Goal: Task Accomplishment & Management: Use online tool/utility

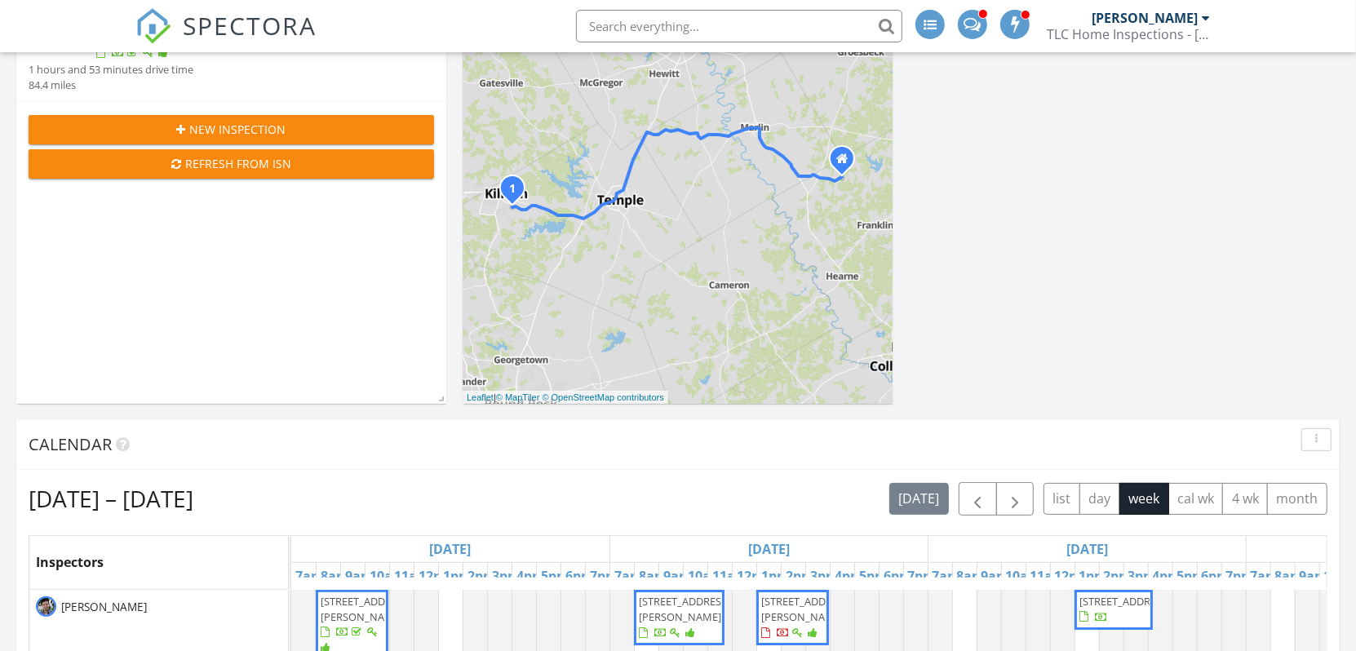
scroll to position [326, 0]
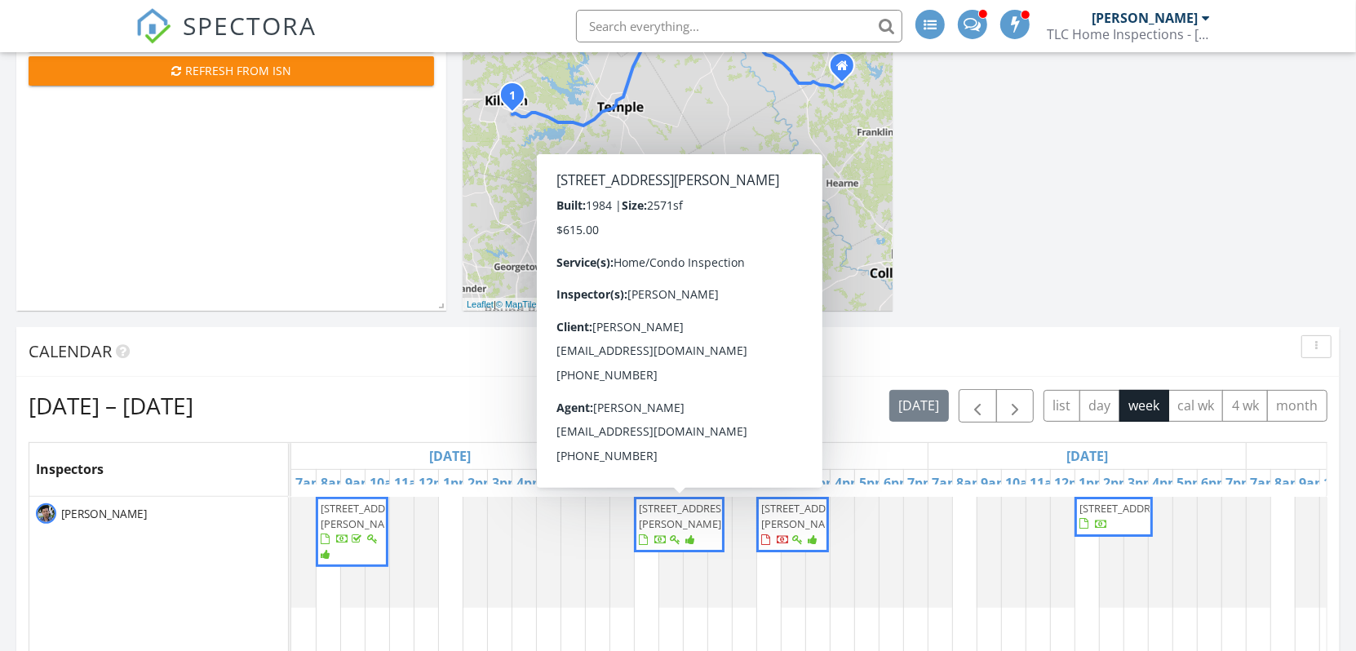
click at [683, 548] on div at bounding box center [669, 541] width 60 height 16
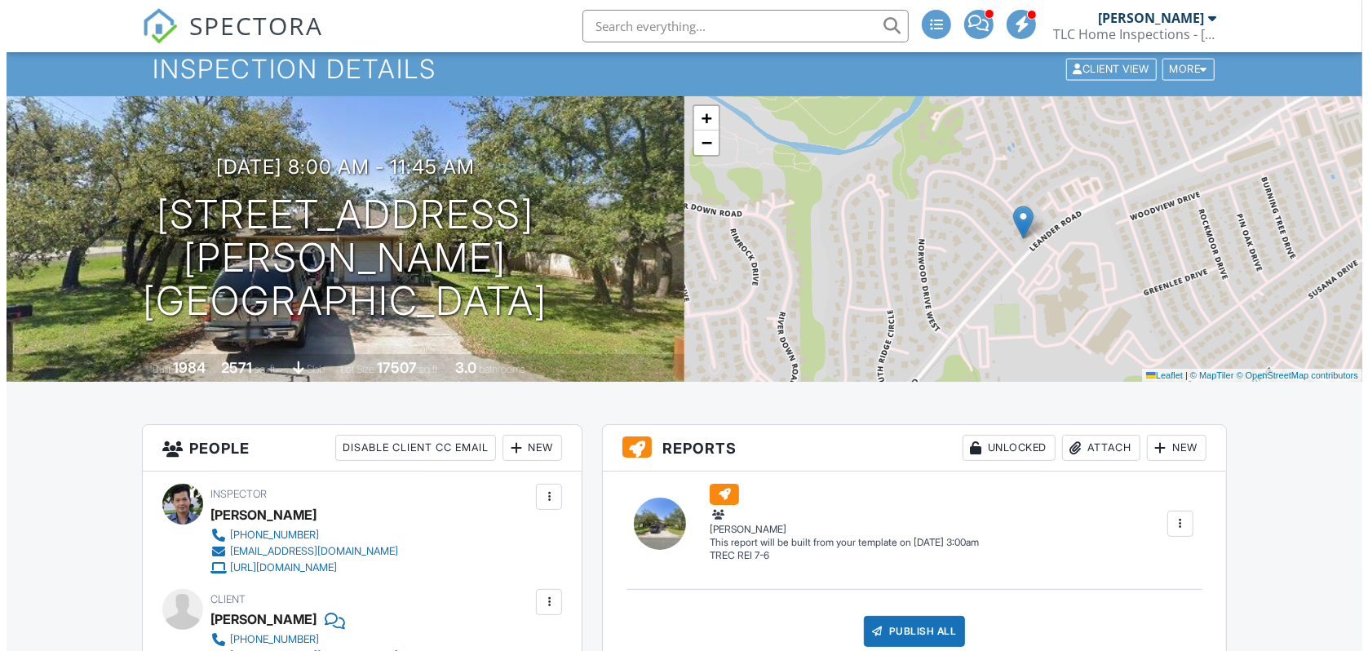
scroll to position [82, 0]
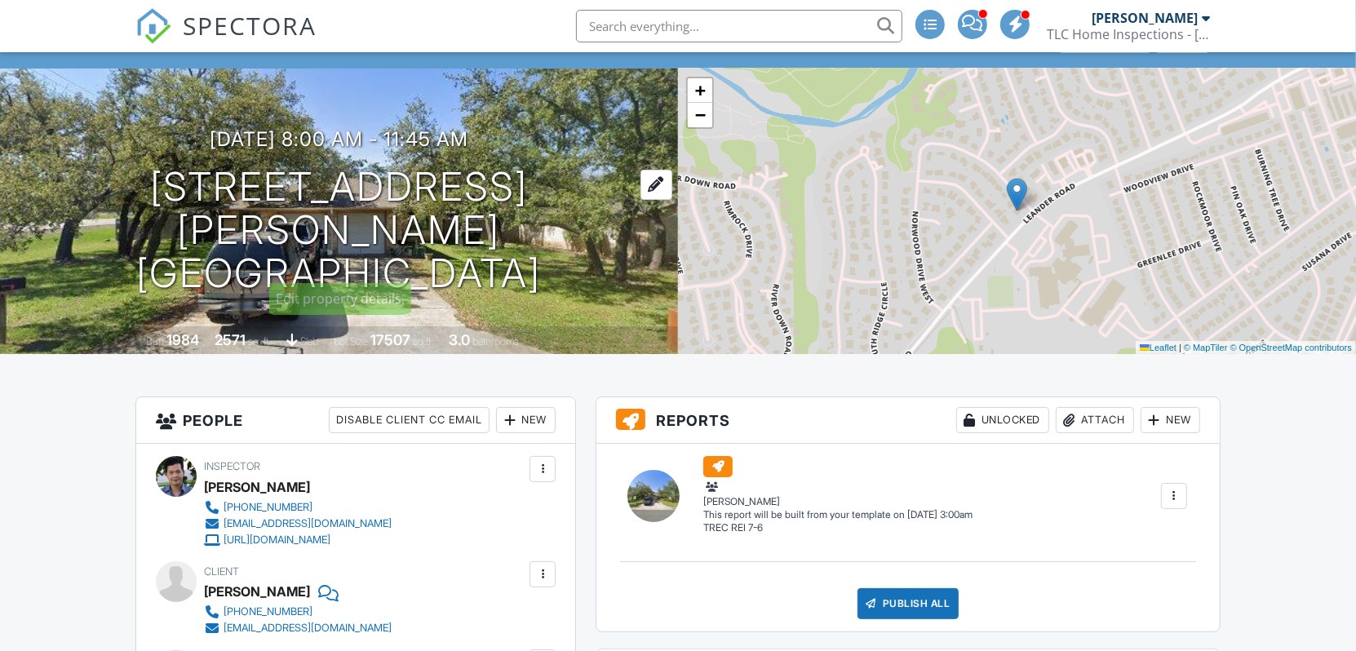
click at [387, 212] on h1 "101 Norwood Dr Georgetown, TX 78628" at bounding box center [339, 230] width 626 height 129
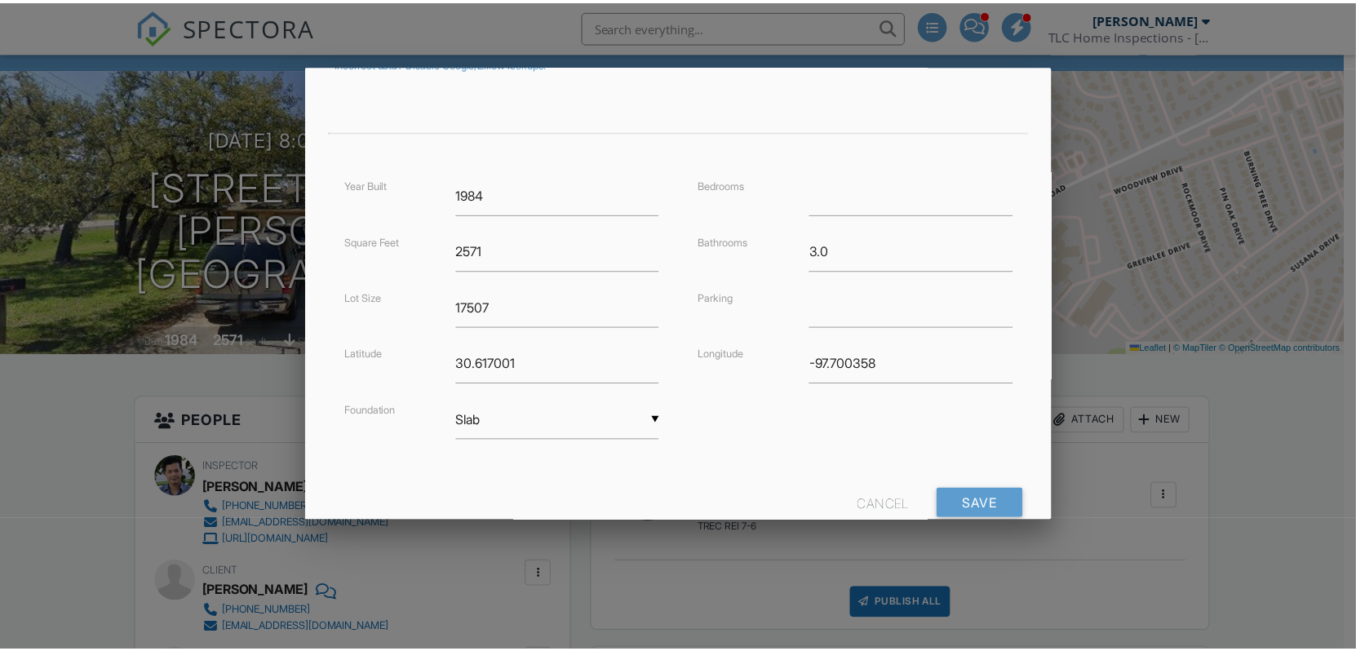
scroll to position [326, 0]
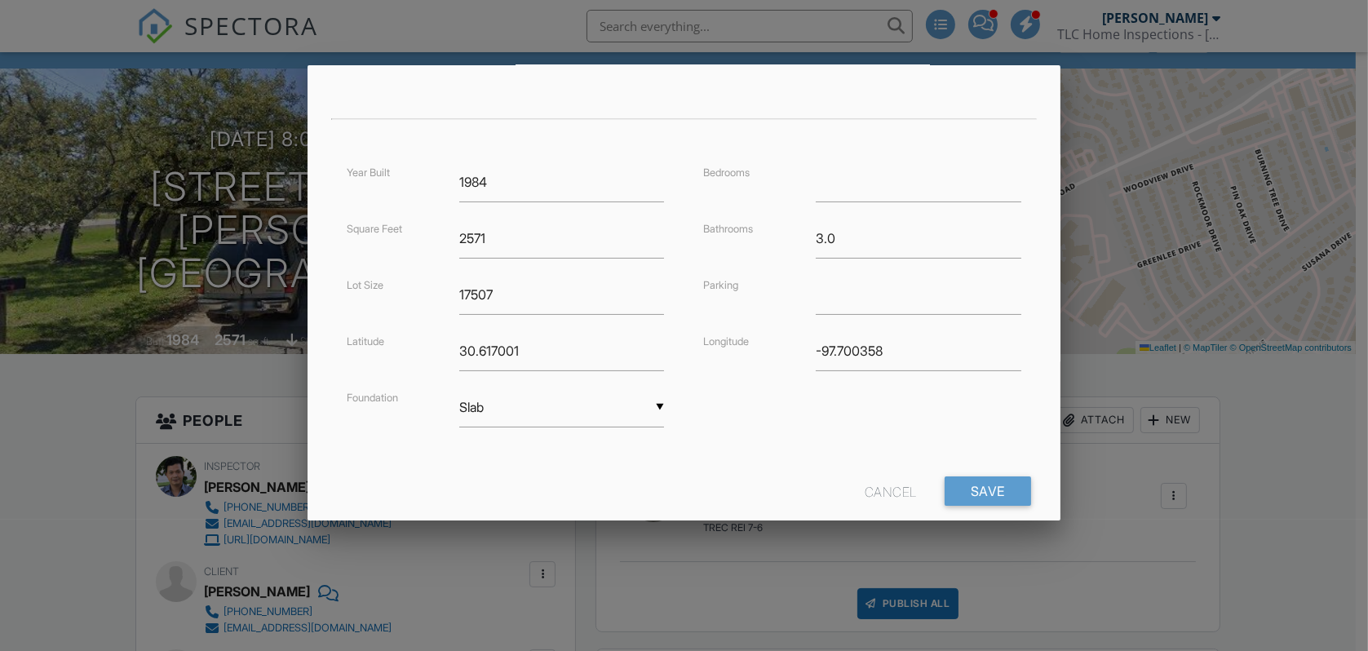
click at [893, 489] on div "Cancel" at bounding box center [891, 491] width 52 height 29
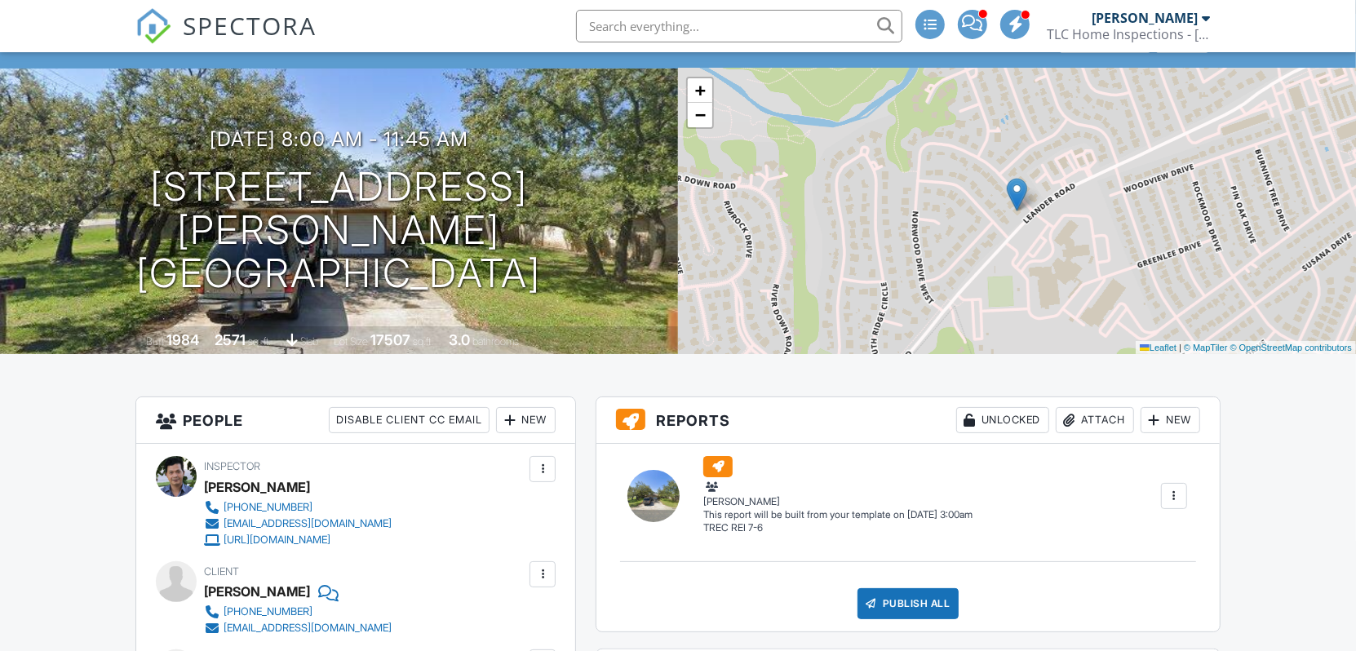
click at [1164, 495] on div at bounding box center [1174, 496] width 26 height 26
click at [1113, 523] on div "Build Now" at bounding box center [1115, 527] width 131 height 20
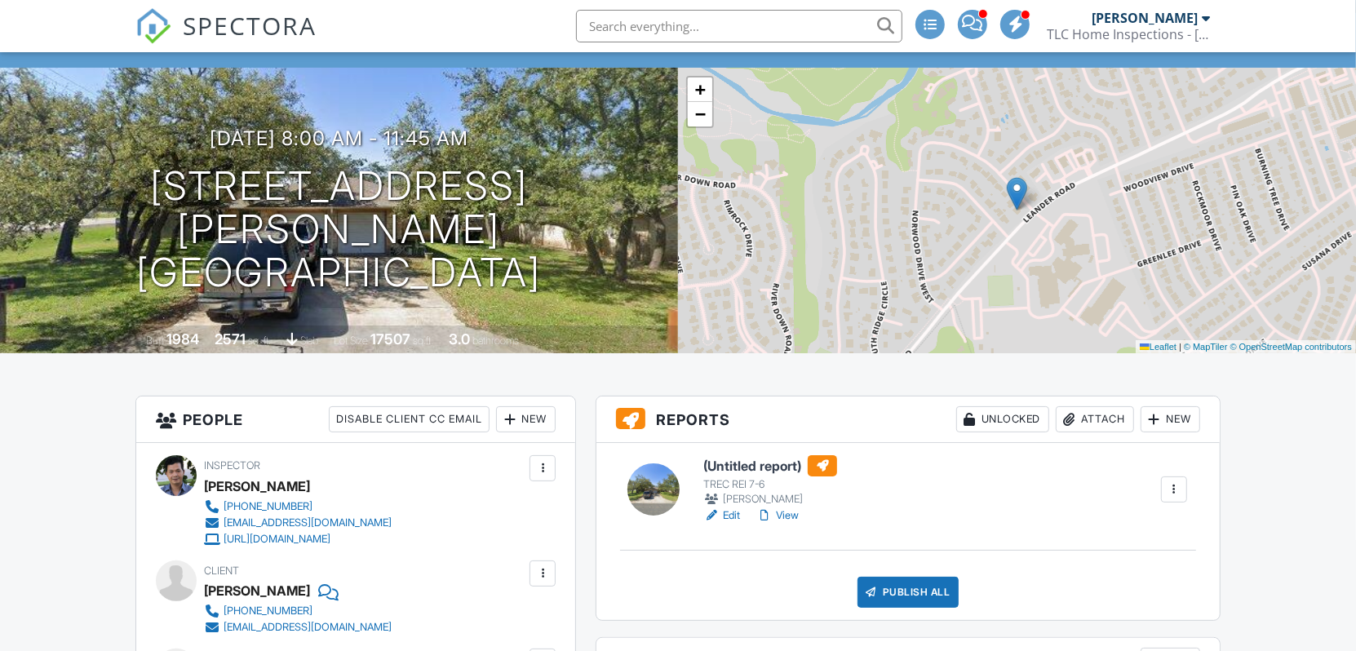
scroll to position [82, 0]
click at [730, 517] on link "Edit" at bounding box center [721, 516] width 37 height 16
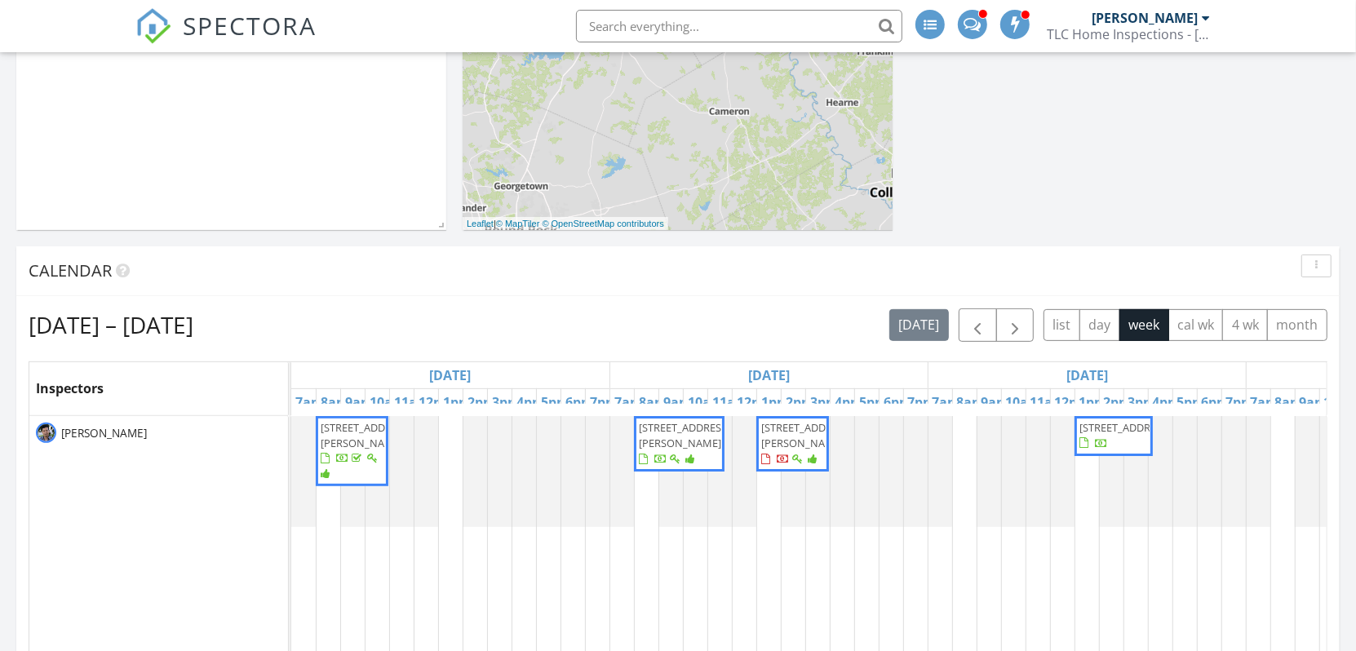
scroll to position [408, 0]
click at [689, 450] on span "[STREET_ADDRESS][PERSON_NAME]" at bounding box center [679, 443] width 84 height 48
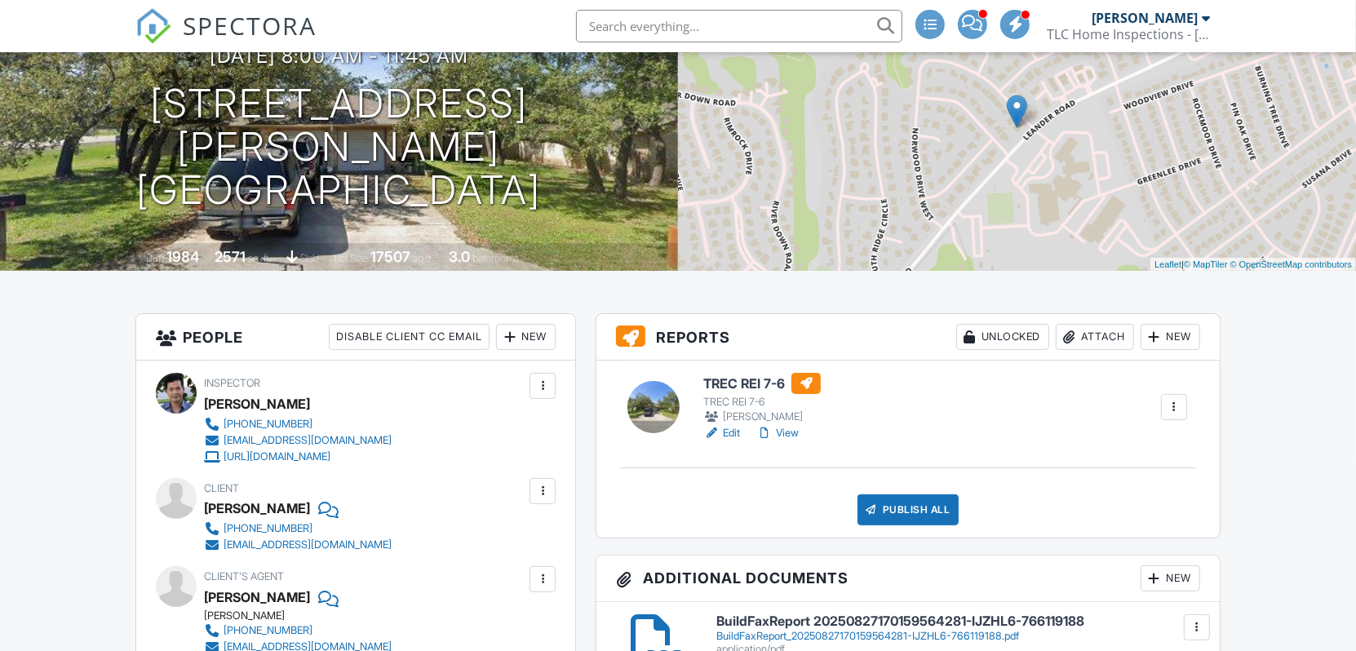
scroll to position [163, 0]
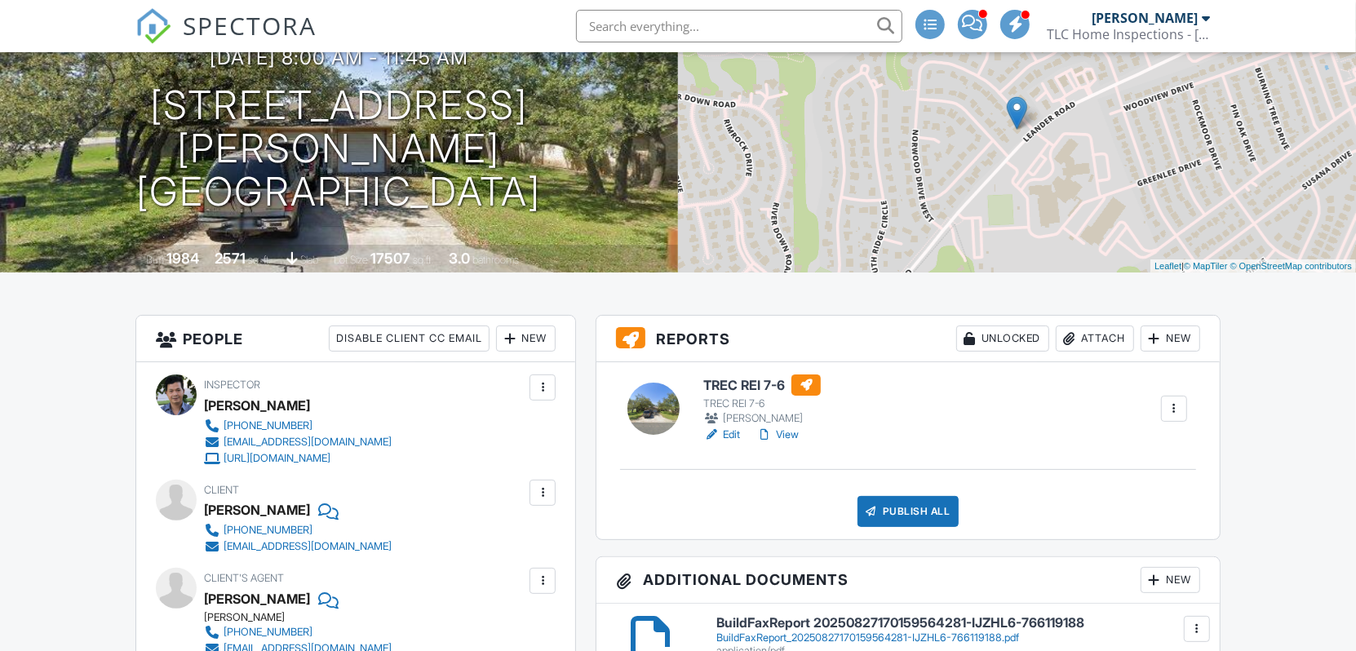
click at [734, 434] on link "Edit" at bounding box center [721, 435] width 37 height 16
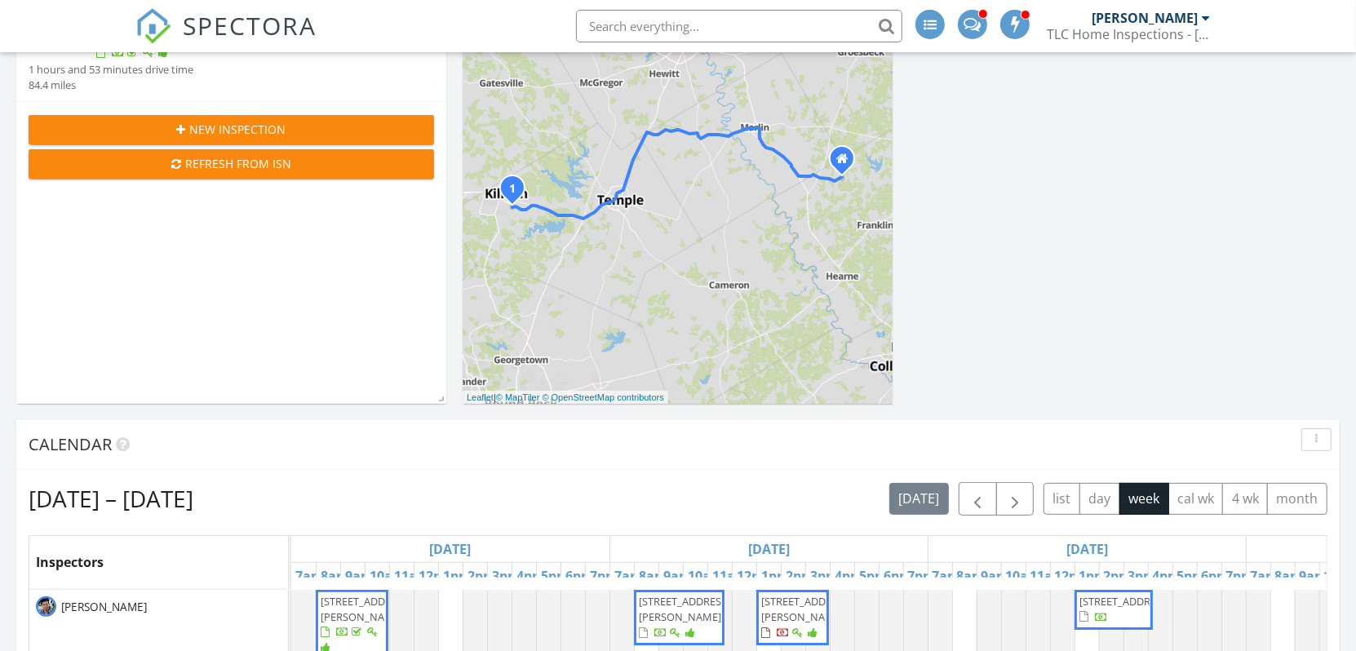
scroll to position [326, 0]
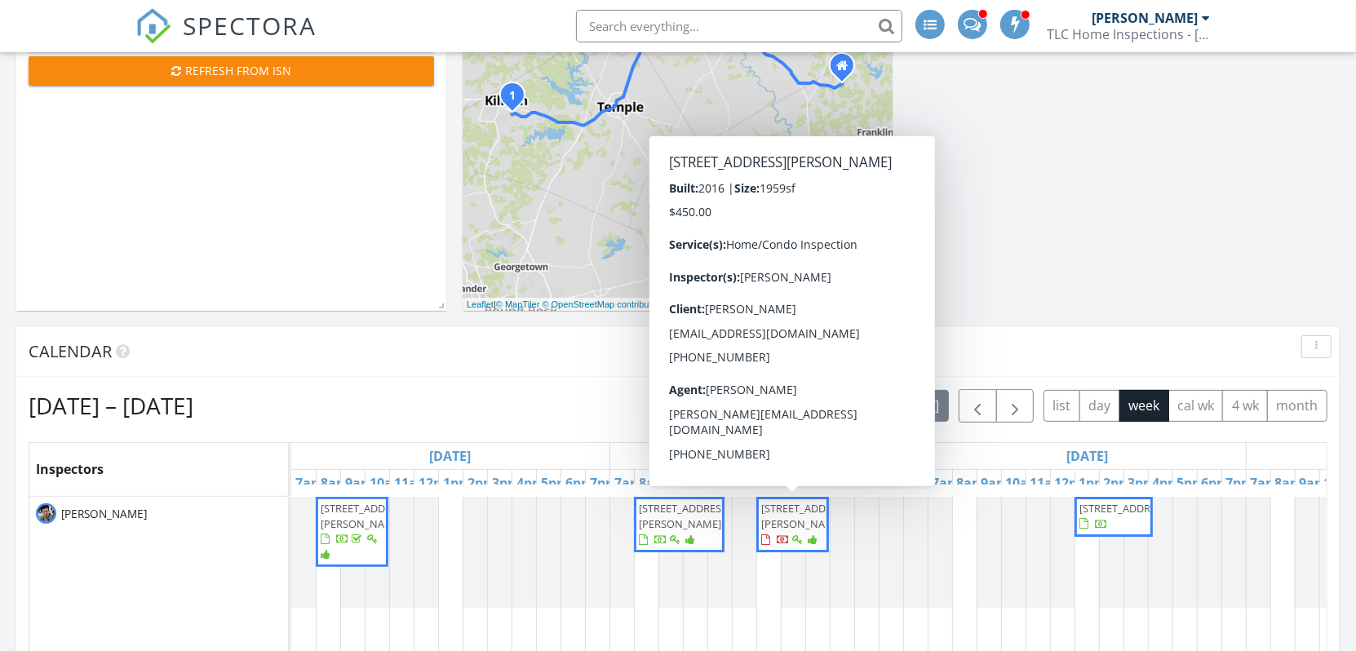
click at [787, 545] on span "19825 Rhiannon Ln, Pflugerville 78660" at bounding box center [793, 525] width 66 height 48
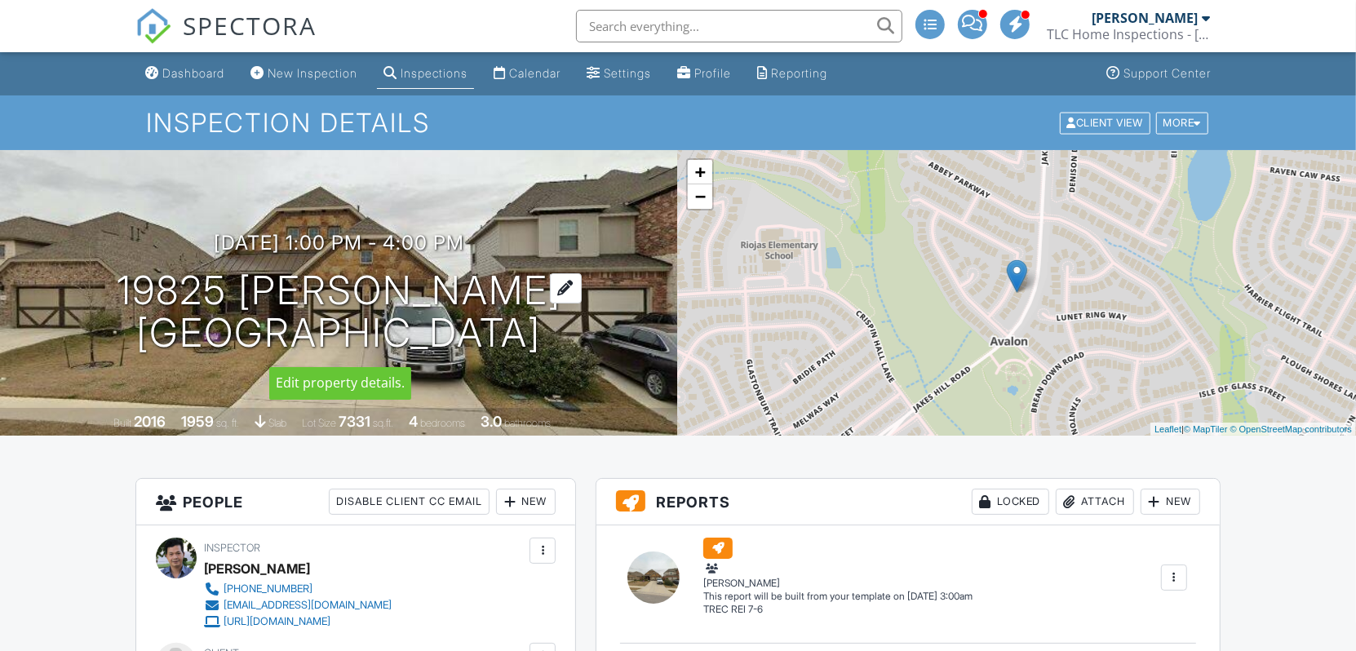
click at [357, 299] on h1 "19825 Rhiannon Ln Pflugerville, TX 78660" at bounding box center [339, 312] width 445 height 86
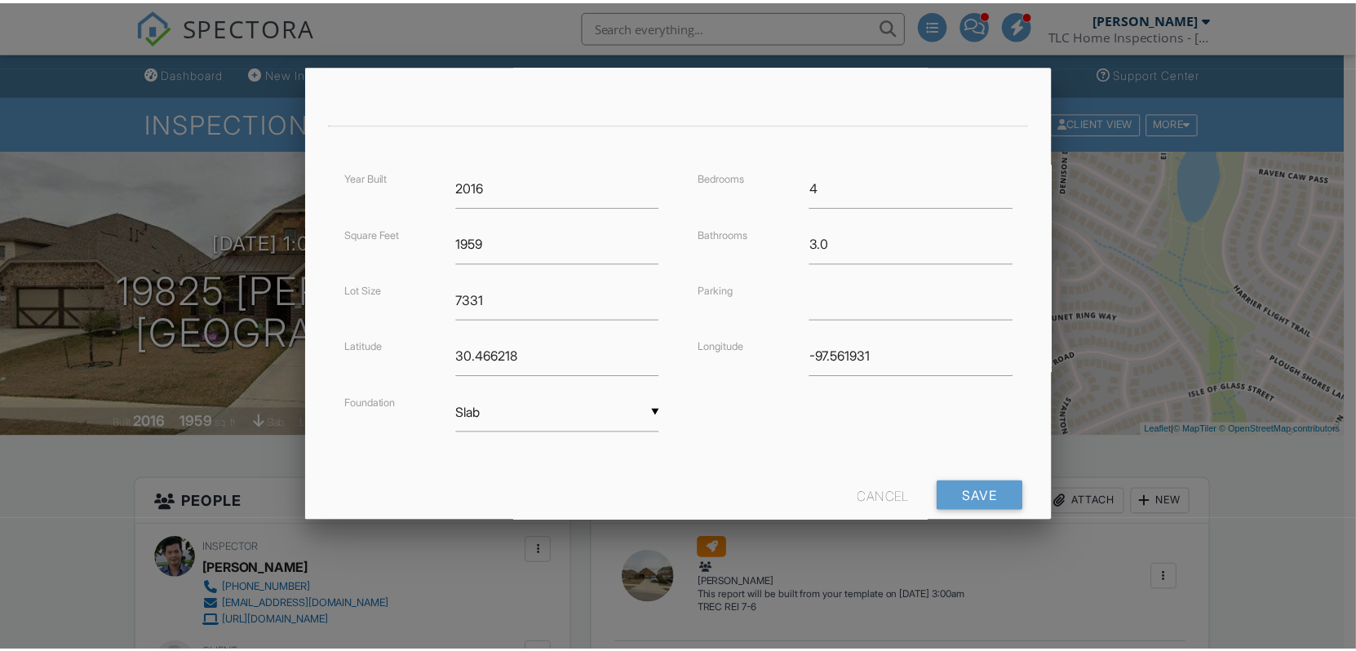
scroll to position [357, 0]
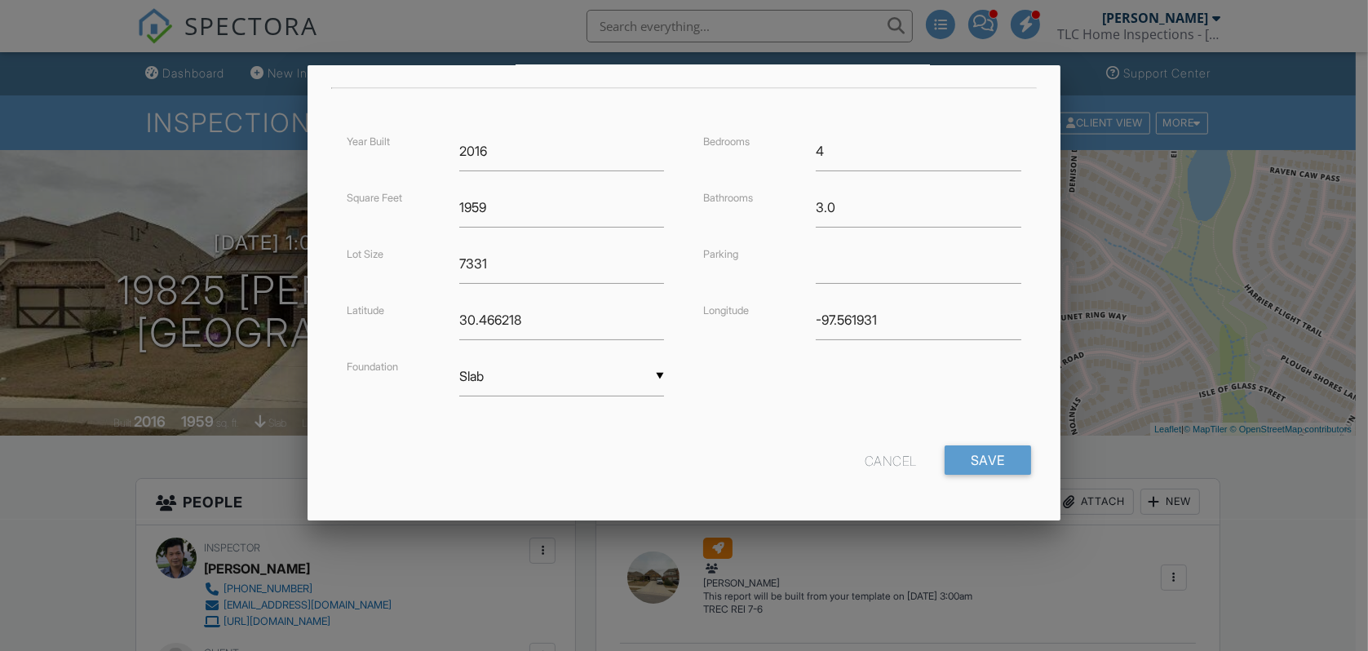
click at [865, 457] on div "Cancel" at bounding box center [891, 460] width 52 height 29
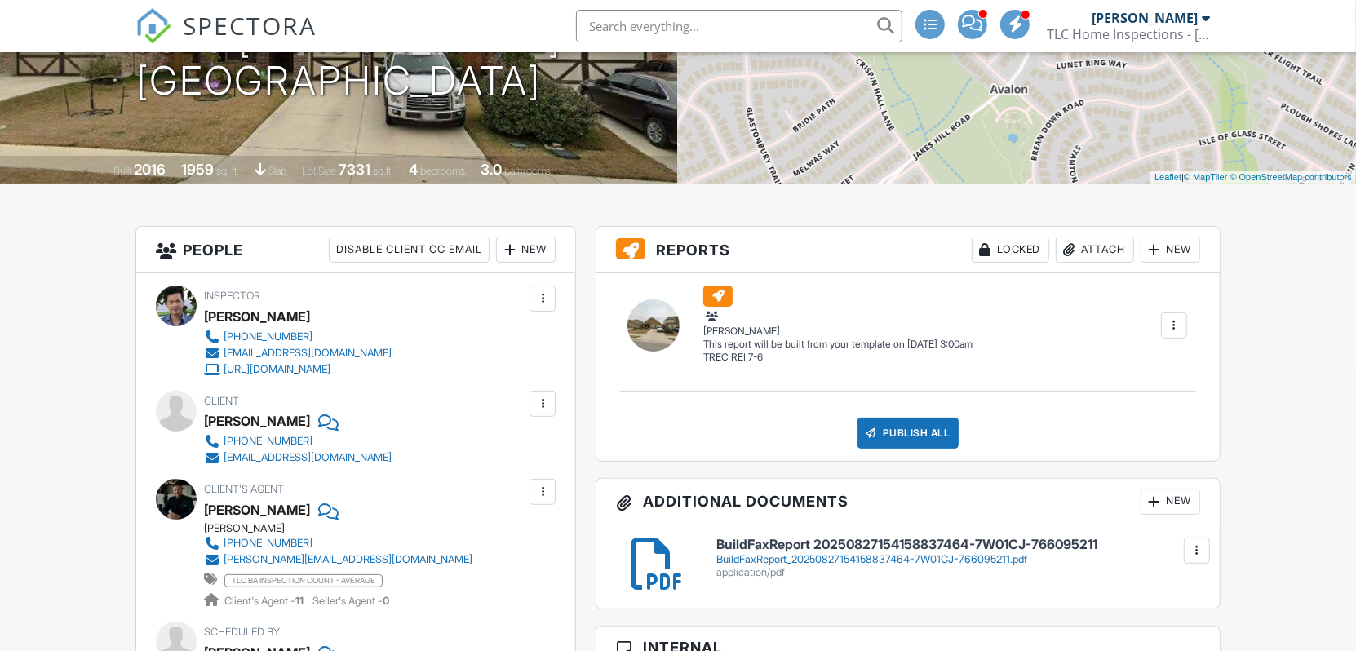
scroll to position [245, 0]
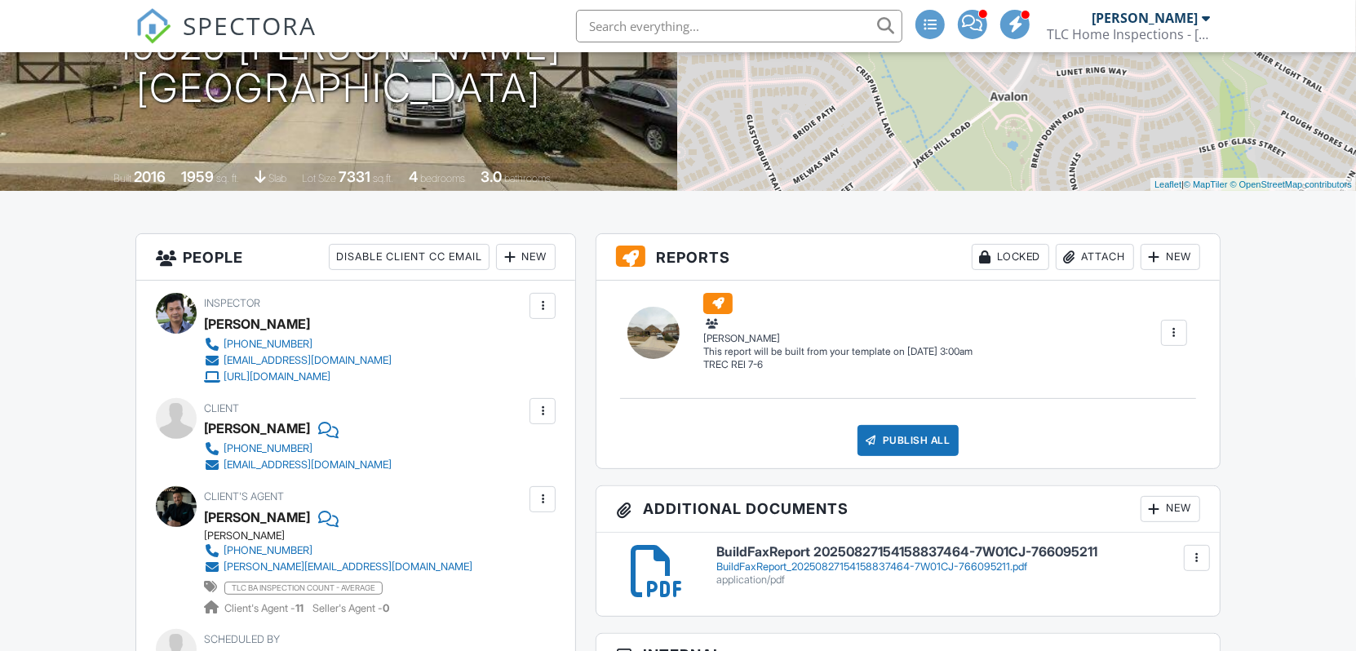
click at [1177, 330] on div at bounding box center [1174, 333] width 16 height 16
click at [1143, 357] on div "Build Now" at bounding box center [1115, 364] width 131 height 20
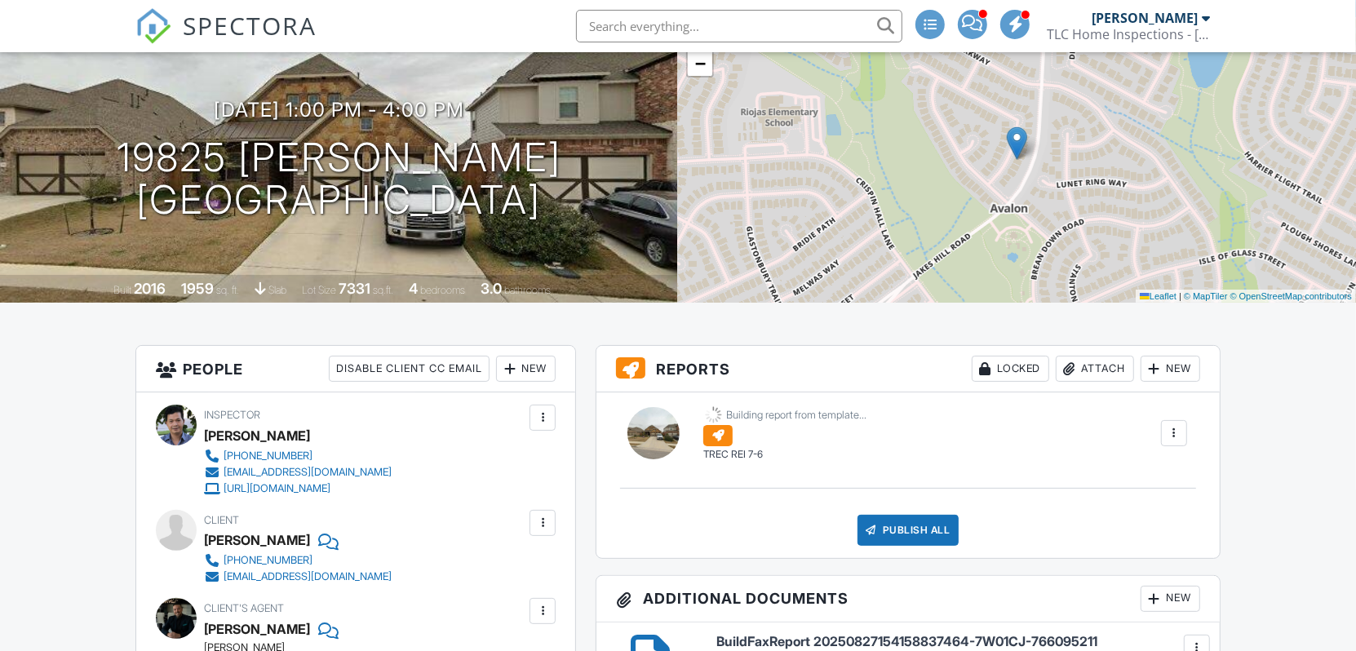
scroll to position [163, 0]
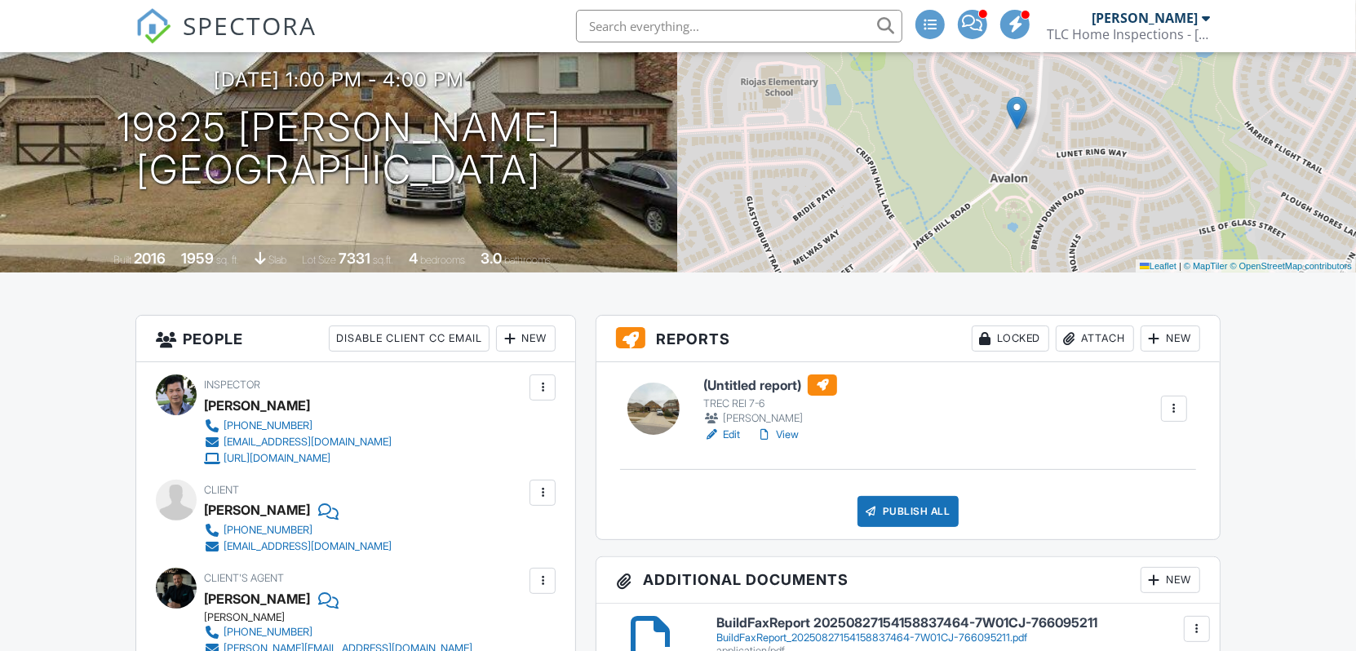
click at [734, 434] on link "Edit" at bounding box center [721, 435] width 37 height 16
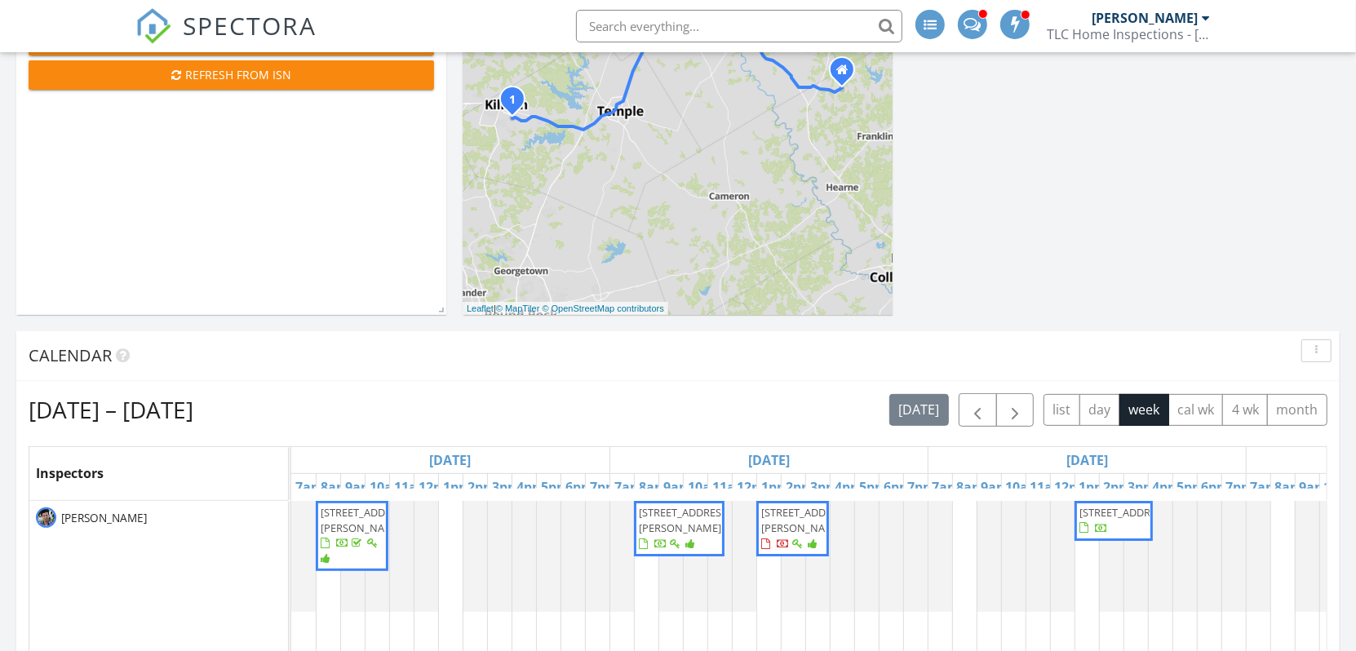
scroll to position [326, 0]
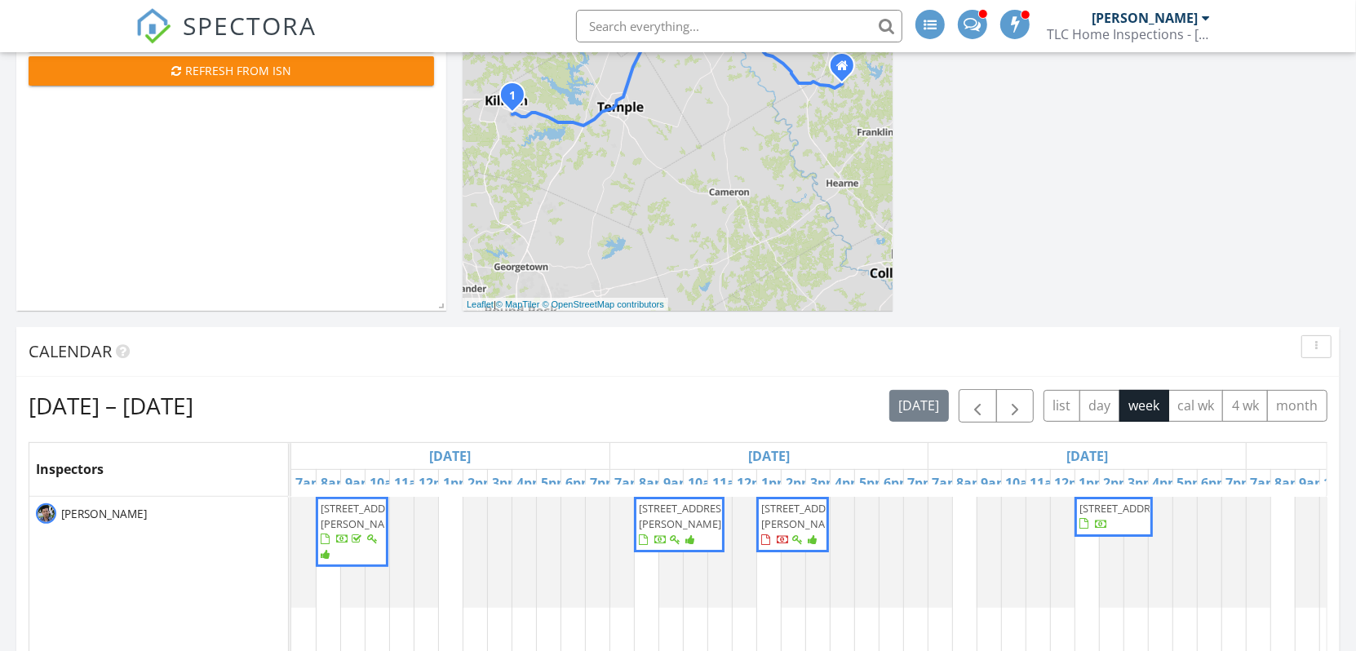
click at [685, 533] on span "[STREET_ADDRESS][PERSON_NAME]" at bounding box center [679, 525] width 84 height 48
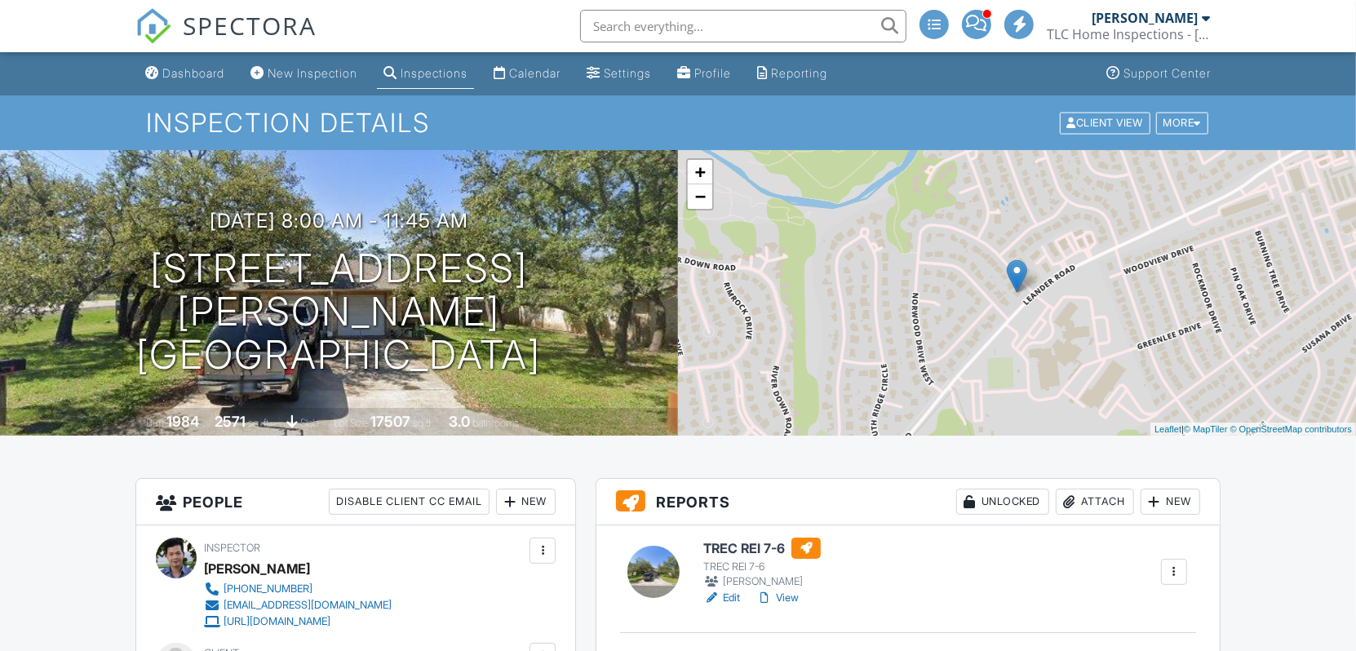
click at [734, 598] on link "Edit" at bounding box center [721, 598] width 37 height 16
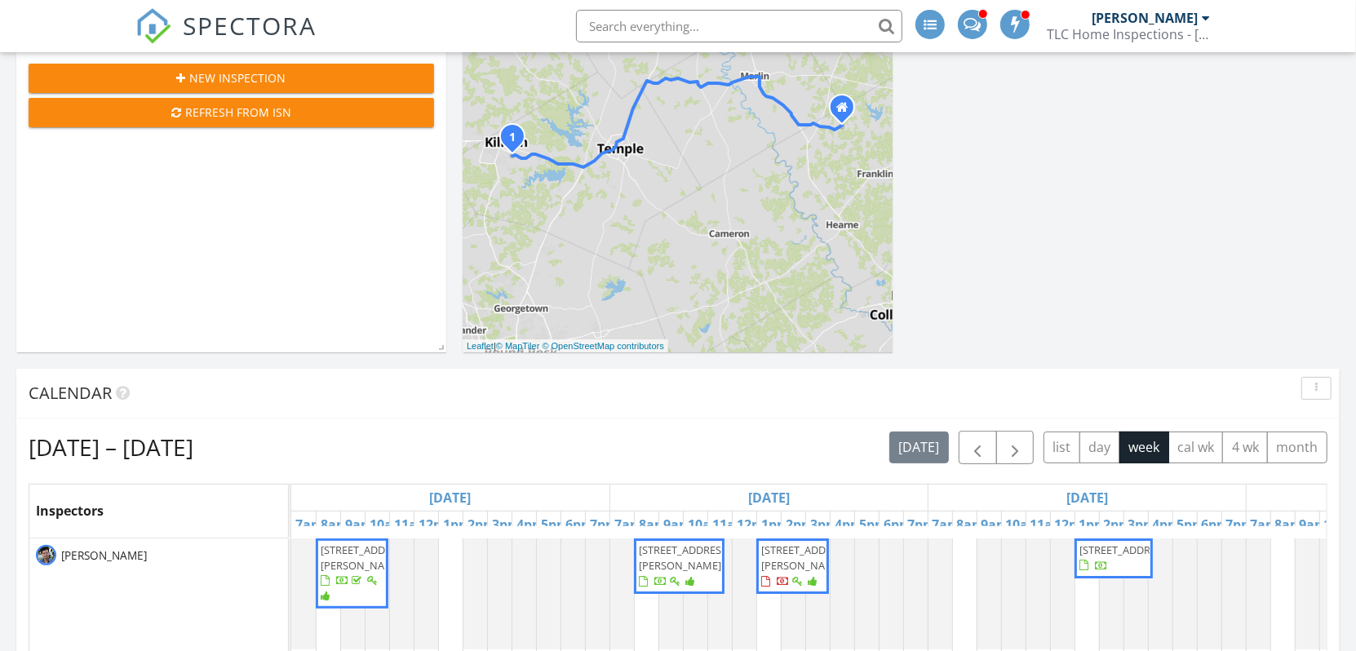
scroll to position [326, 0]
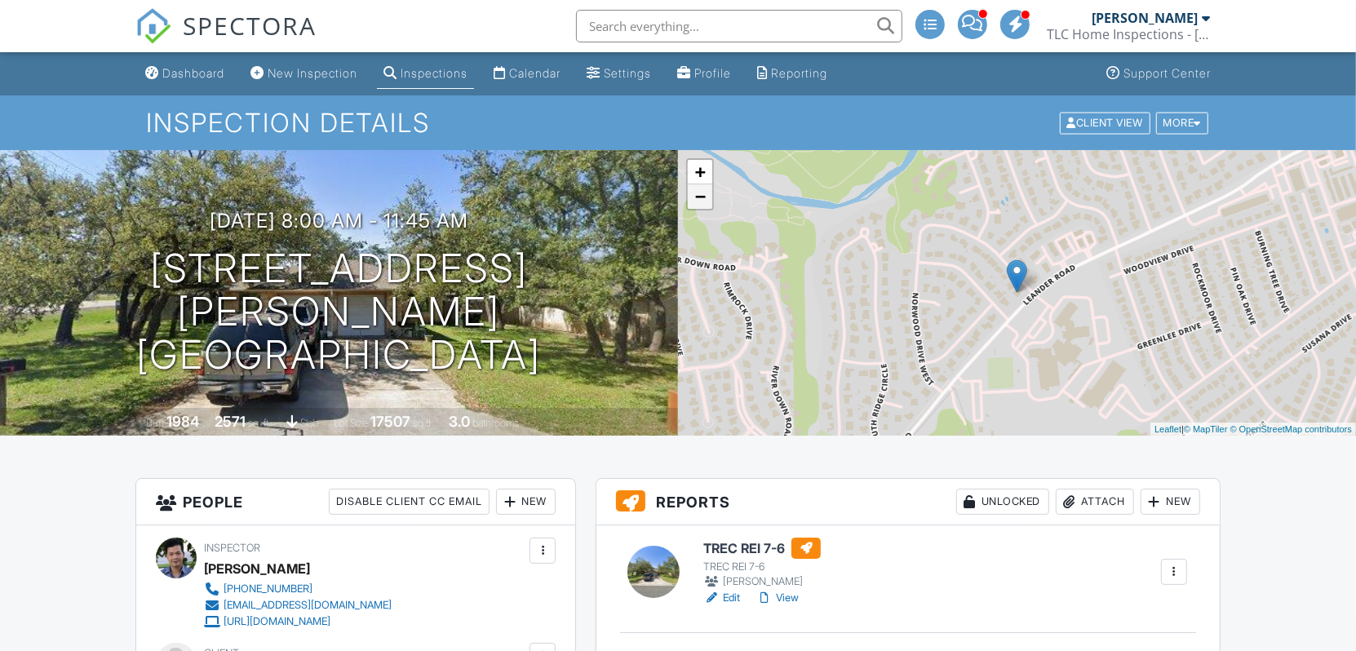
click at [702, 200] on link "−" at bounding box center [700, 196] width 24 height 24
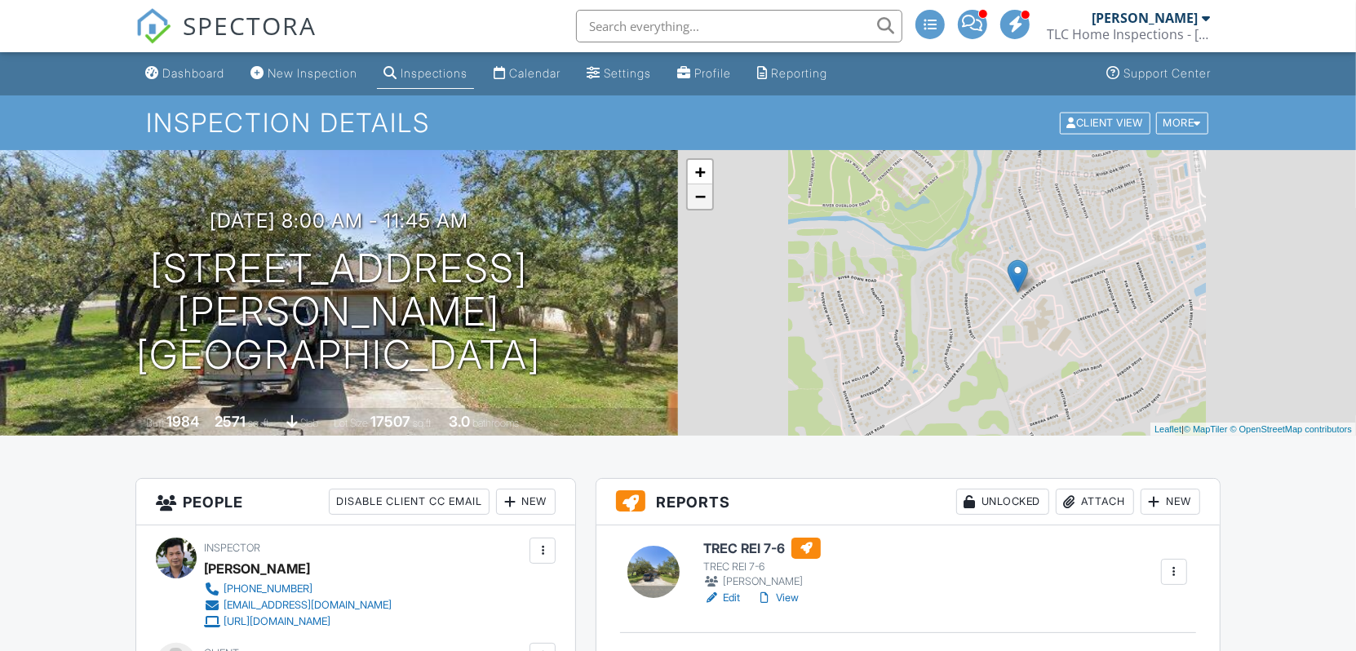
click at [702, 200] on link "−" at bounding box center [700, 196] width 24 height 24
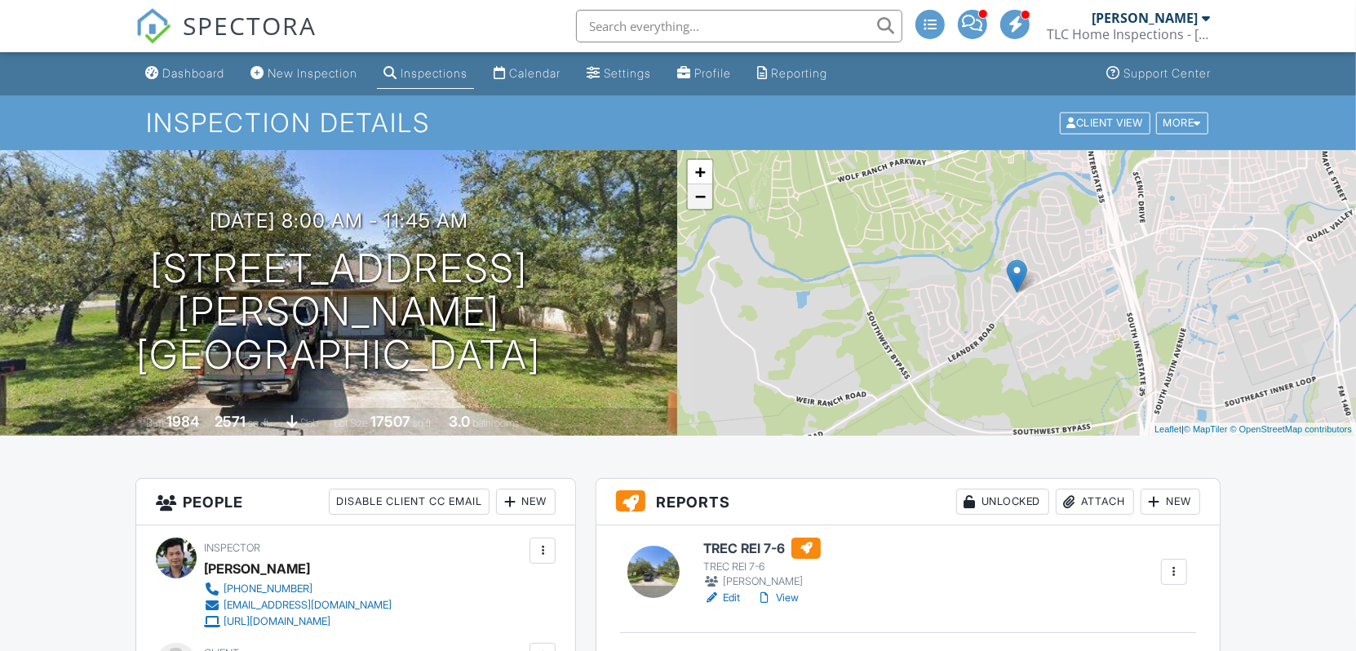
click at [702, 200] on link "−" at bounding box center [700, 196] width 24 height 24
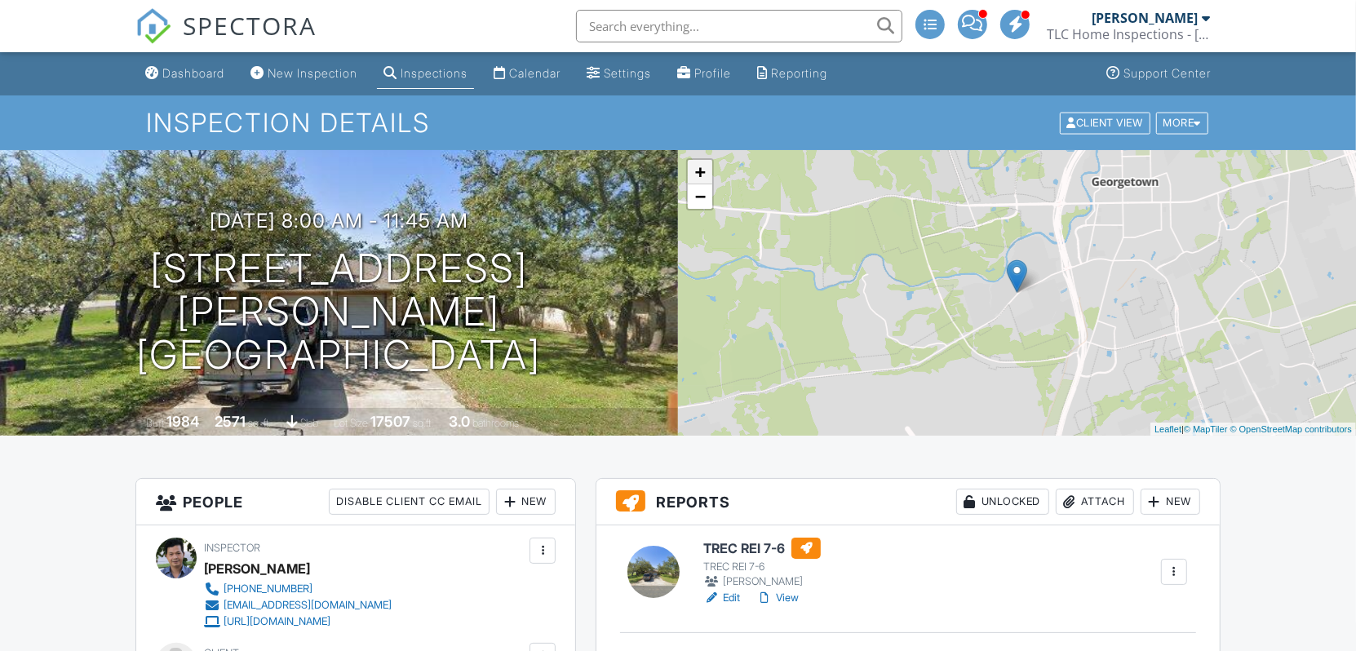
click at [707, 173] on link "+" at bounding box center [700, 172] width 24 height 24
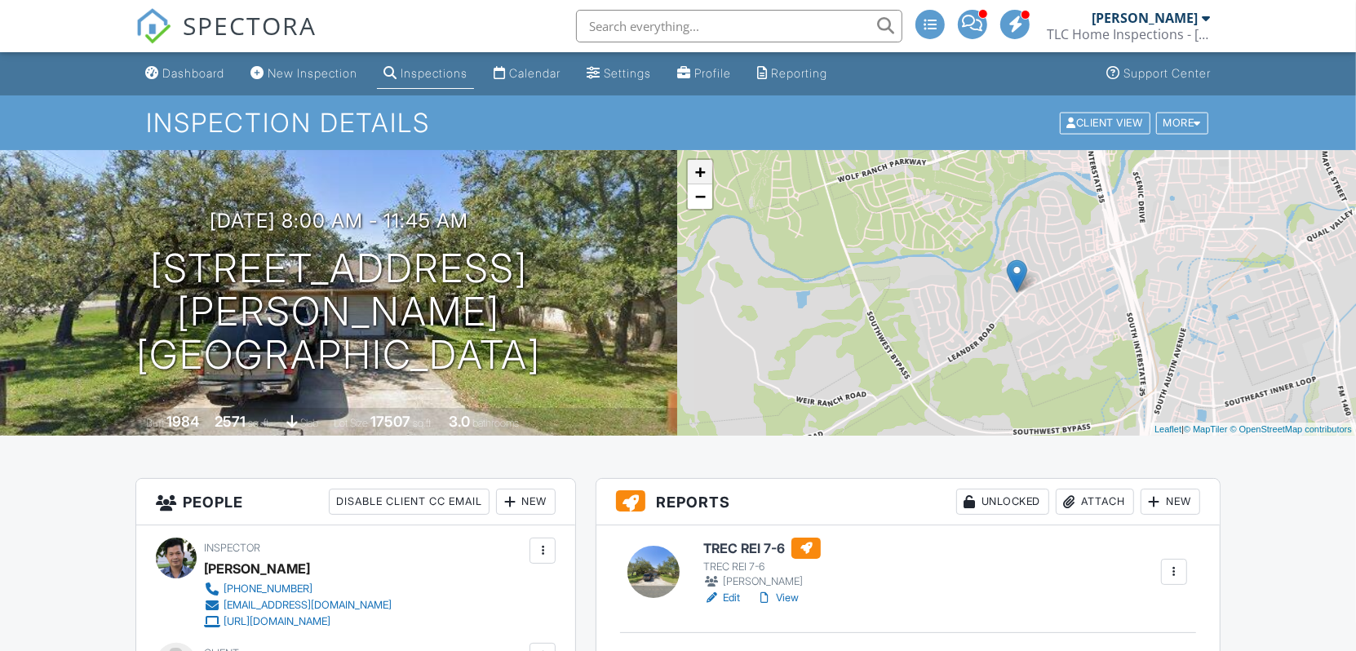
click at [707, 173] on link "+" at bounding box center [700, 172] width 24 height 24
